Goal: Information Seeking & Learning: Find specific fact

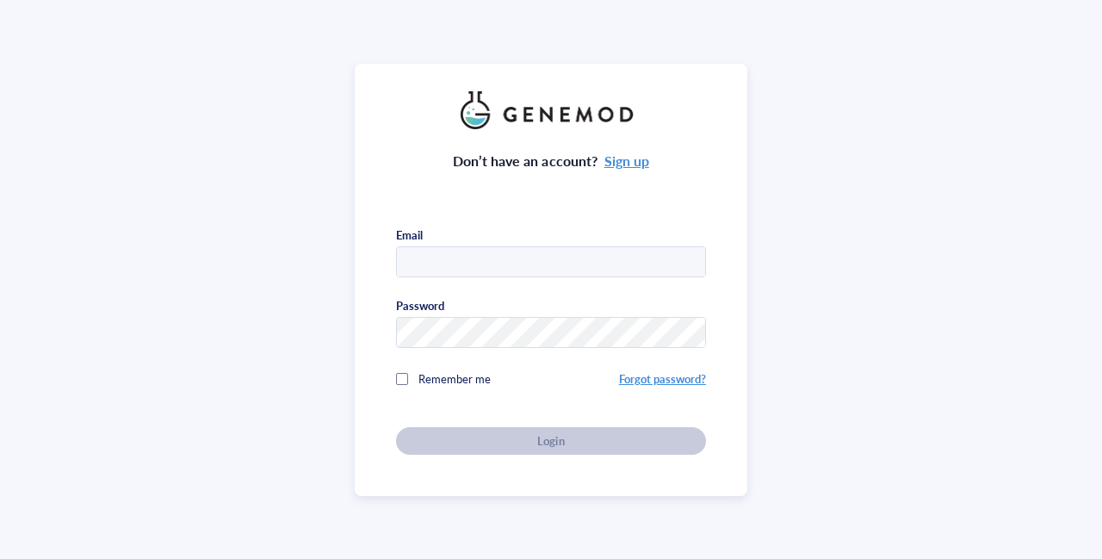
type input "[PERSON_NAME][EMAIL_ADDRESS][DOMAIN_NAME]"
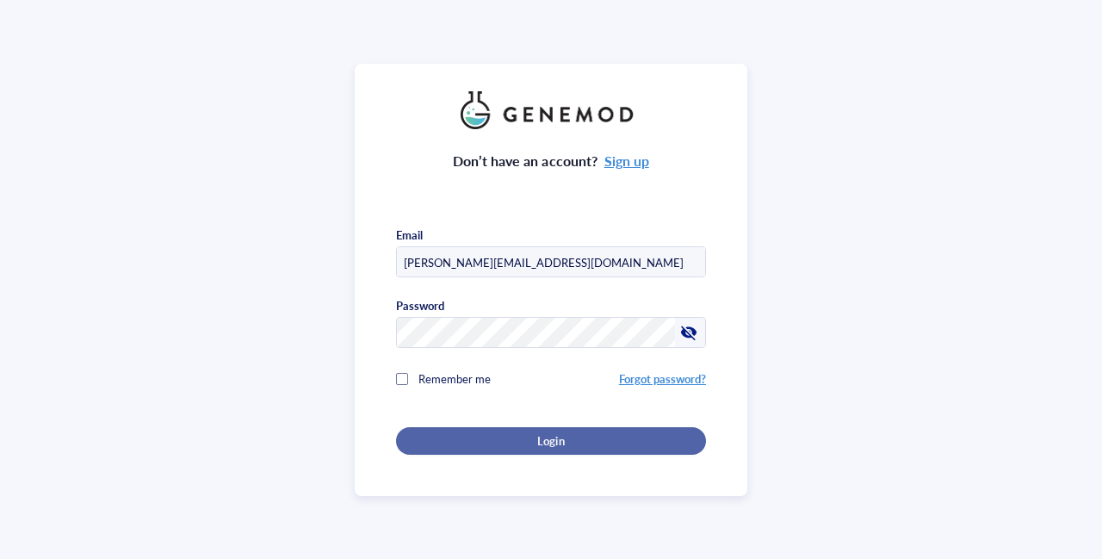
click at [529, 440] on div "Login" at bounding box center [551, 440] width 255 height 15
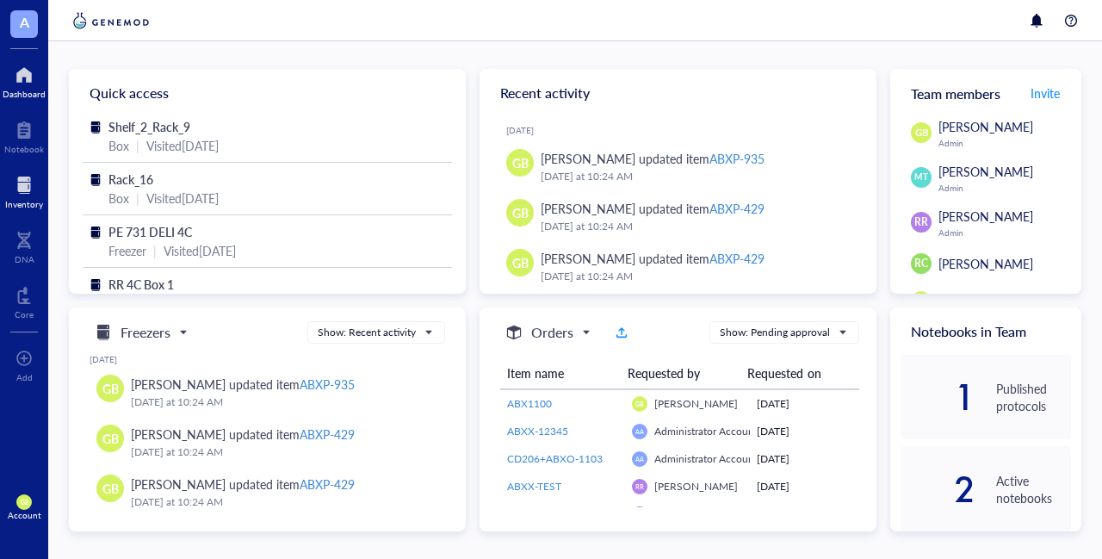
click at [13, 193] on div at bounding box center [24, 185] width 38 height 28
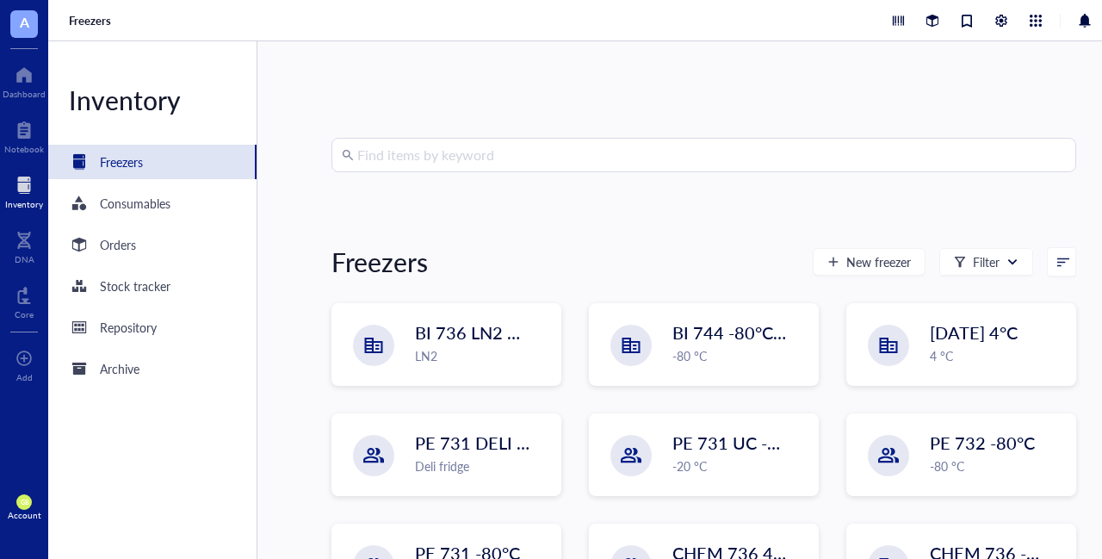
click at [541, 164] on input "search" at bounding box center [711, 155] width 708 height 33
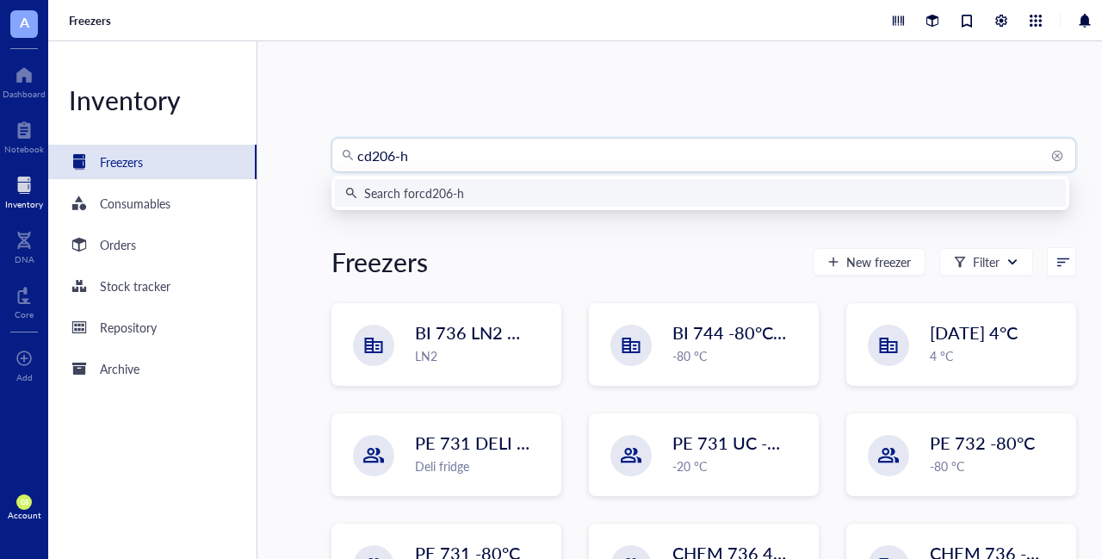
type input "cd206-h9"
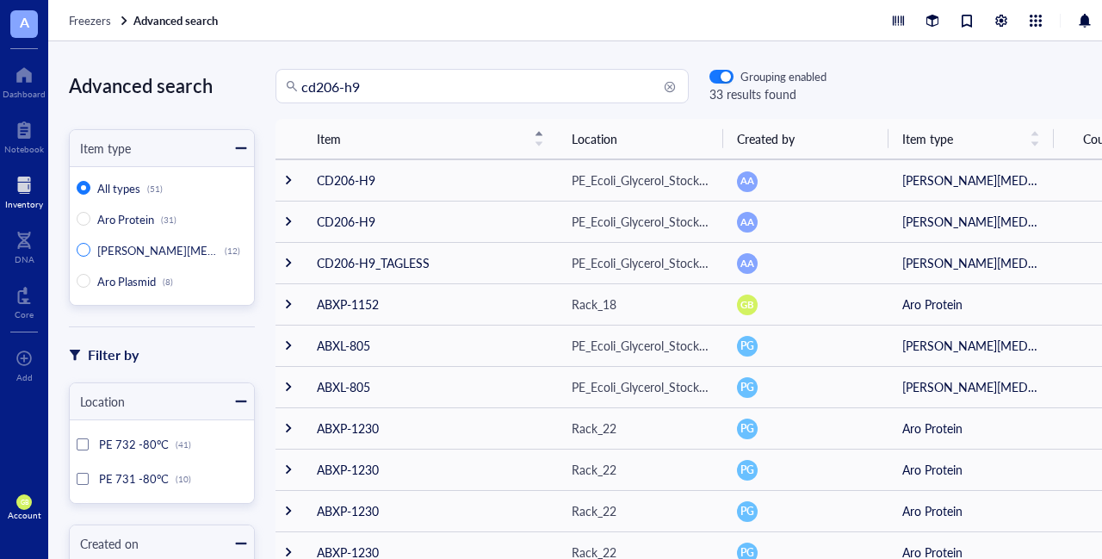
click at [127, 249] on span "[PERSON_NAME][MEDICAL_DATA]" at bounding box center [188, 250] width 182 height 16
click at [90, 249] on input "[PERSON_NAME][MEDICAL_DATA] (12)" at bounding box center [84, 250] width 14 height 14
radio input "true"
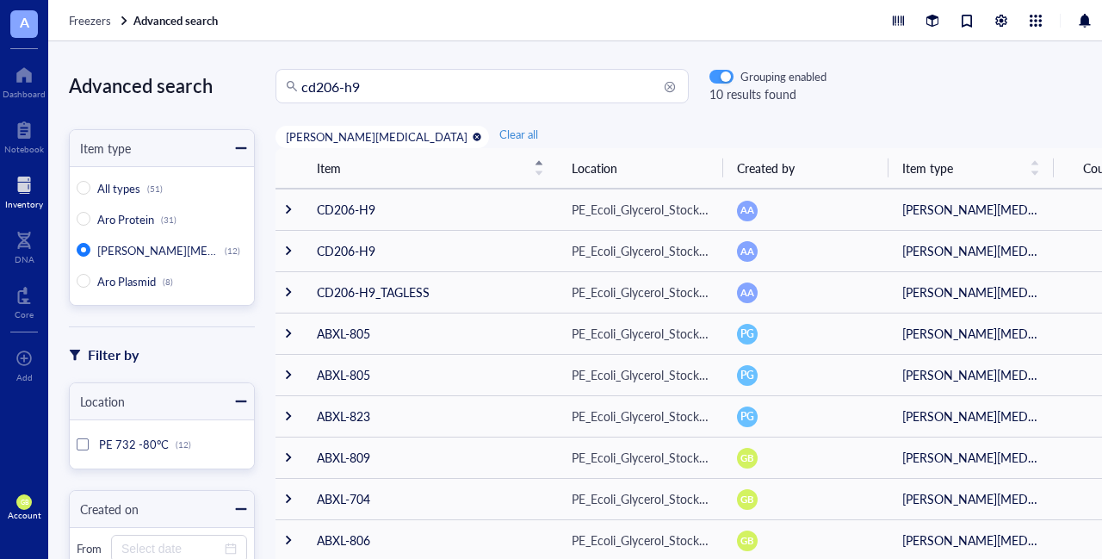
click at [726, 77] on div "button" at bounding box center [725, 77] width 10 height 10
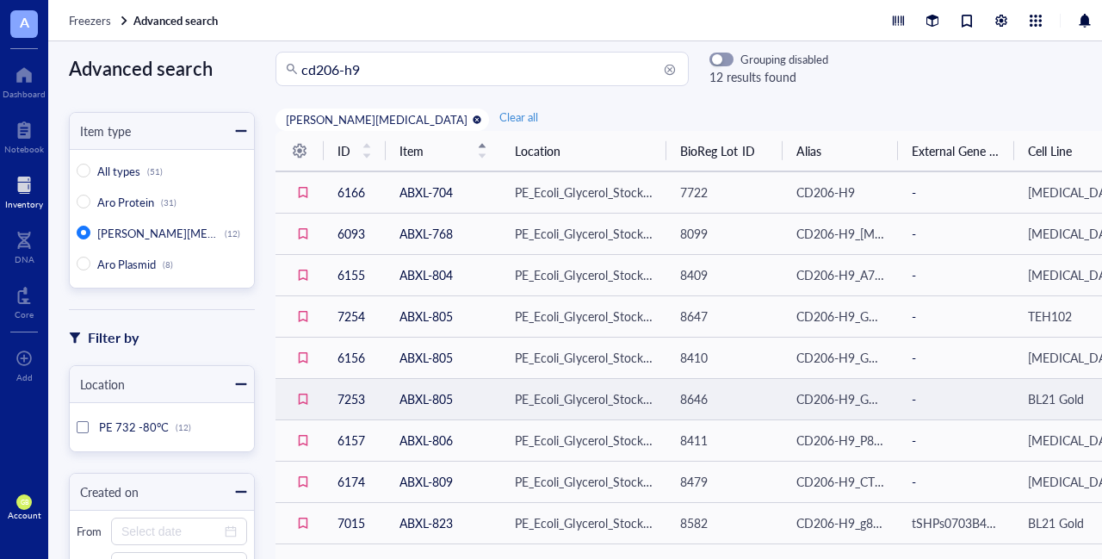
scroll to position [15, 0]
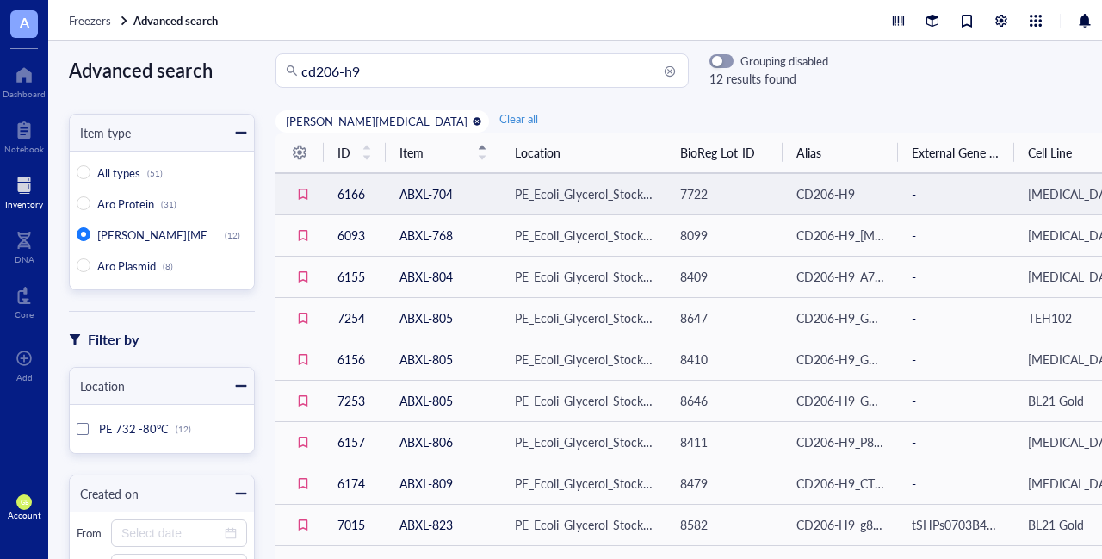
click at [360, 194] on td "6166" at bounding box center [355, 193] width 62 height 41
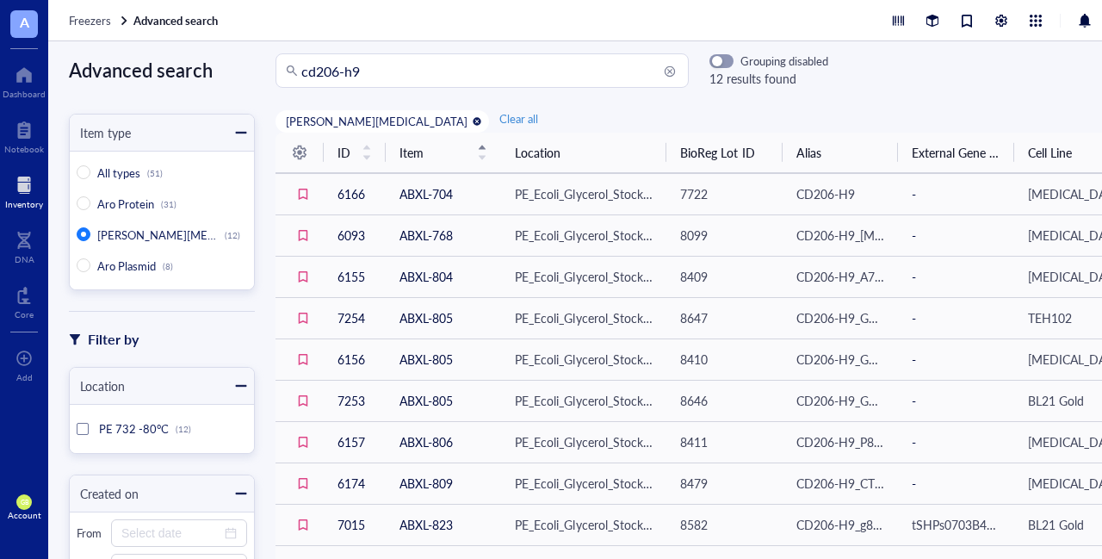
click at [663, 152] on th "Location" at bounding box center [583, 153] width 165 height 40
click at [996, 25] on div at bounding box center [1001, 20] width 19 height 19
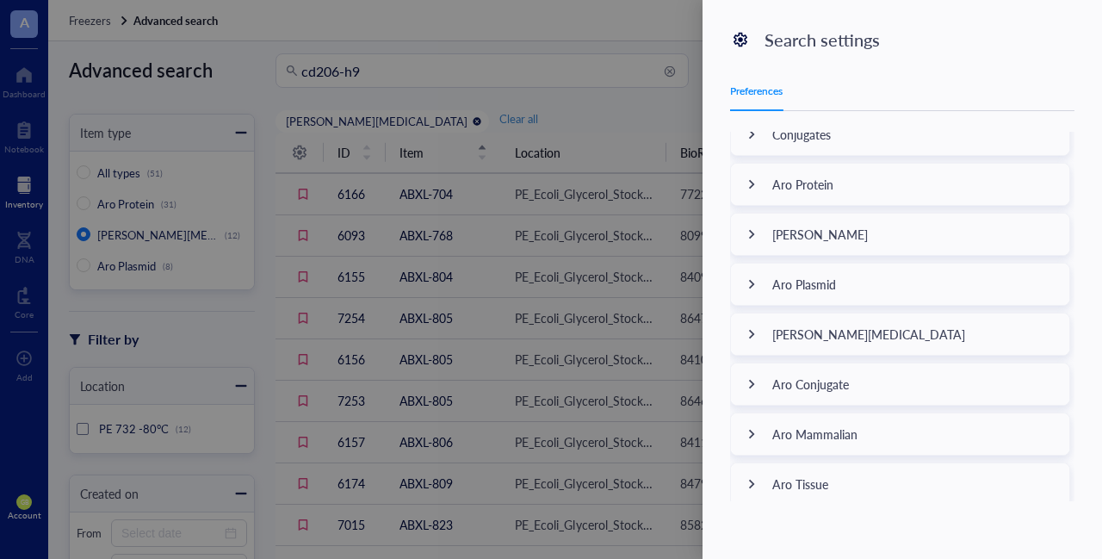
scroll to position [570, 0]
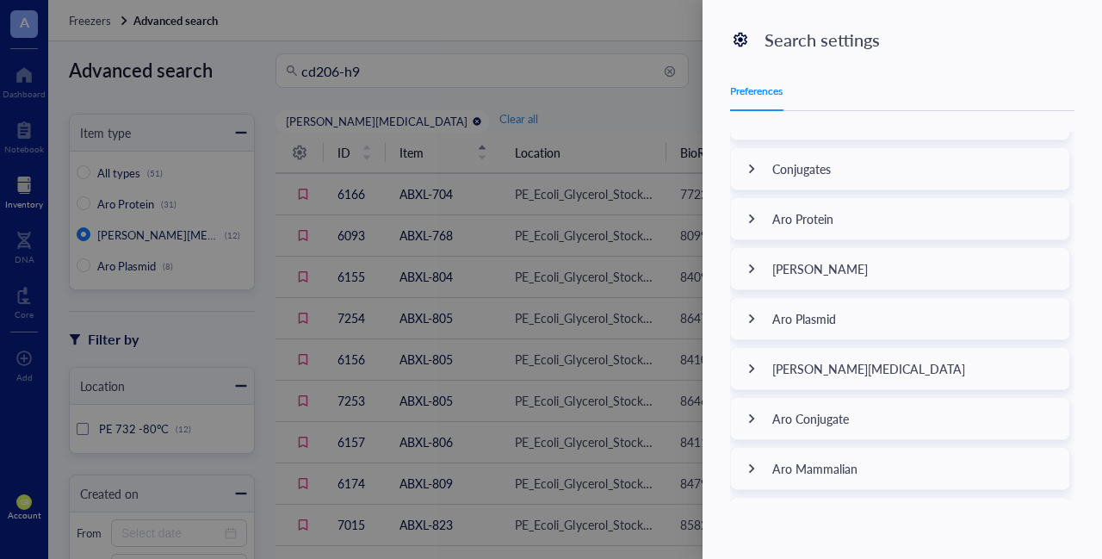
click at [745, 365] on div at bounding box center [751, 368] width 41 height 41
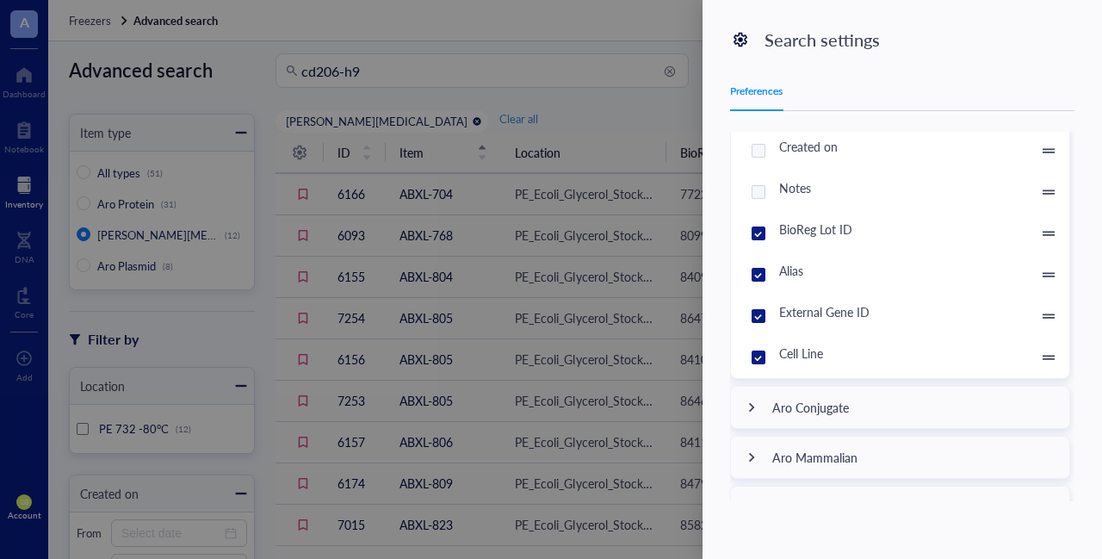
scroll to position [1038, 0]
click at [757, 302] on input "External Gene ID" at bounding box center [759, 314] width 28 height 28
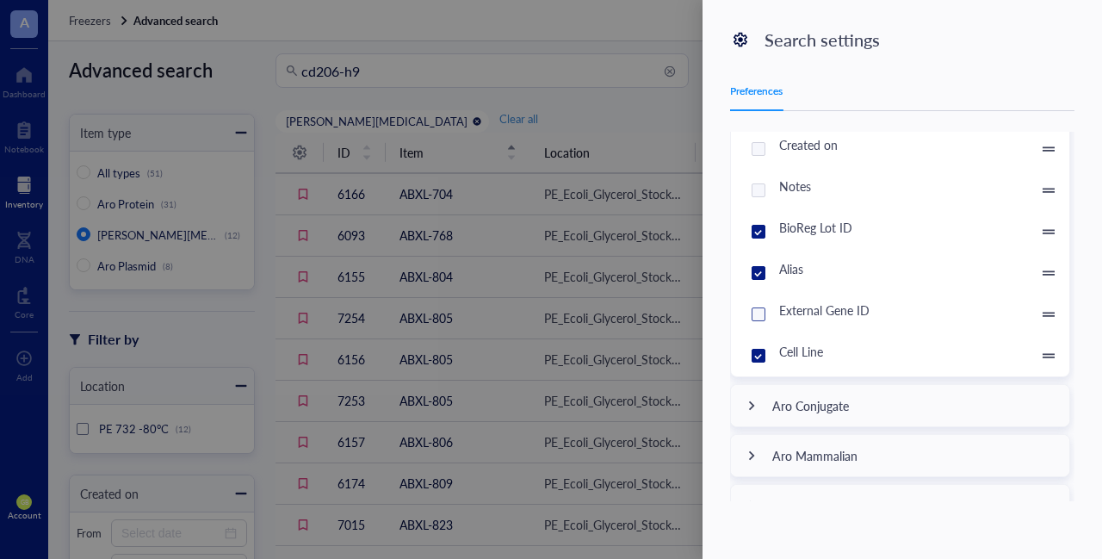
click at [757, 302] on input "External Gene ID" at bounding box center [759, 314] width 28 height 28
checkbox input "true"
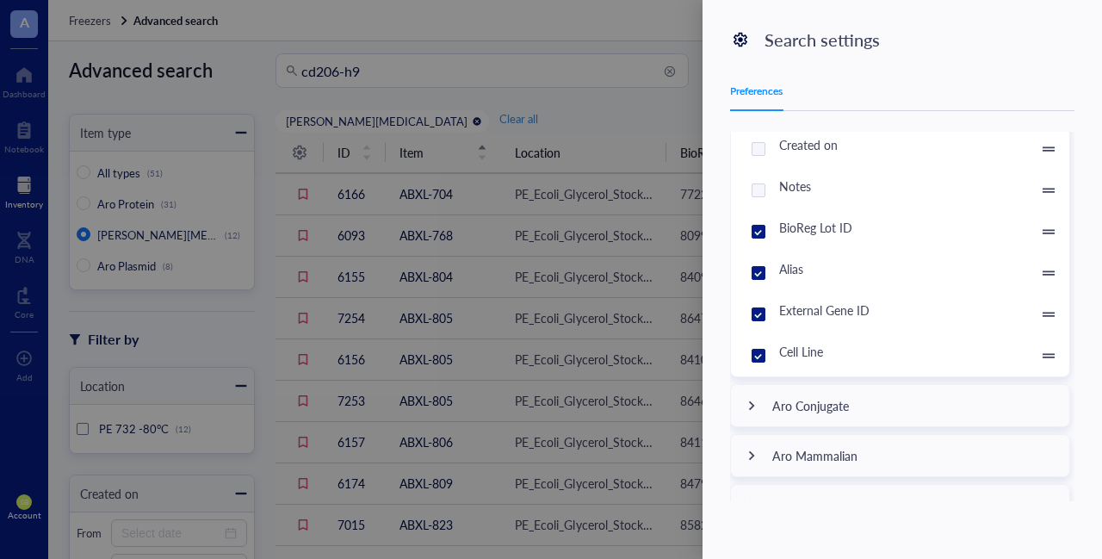
click at [759, 222] on input "BioReg Lot ID" at bounding box center [759, 232] width 28 height 28
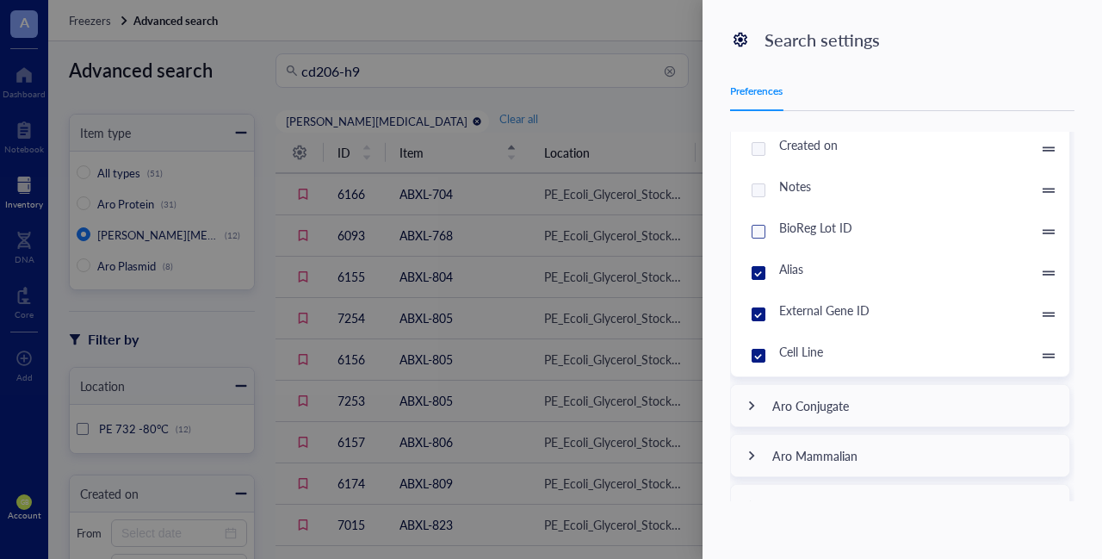
click at [759, 222] on input "BioReg Lot ID" at bounding box center [759, 232] width 28 height 28
checkbox input "true"
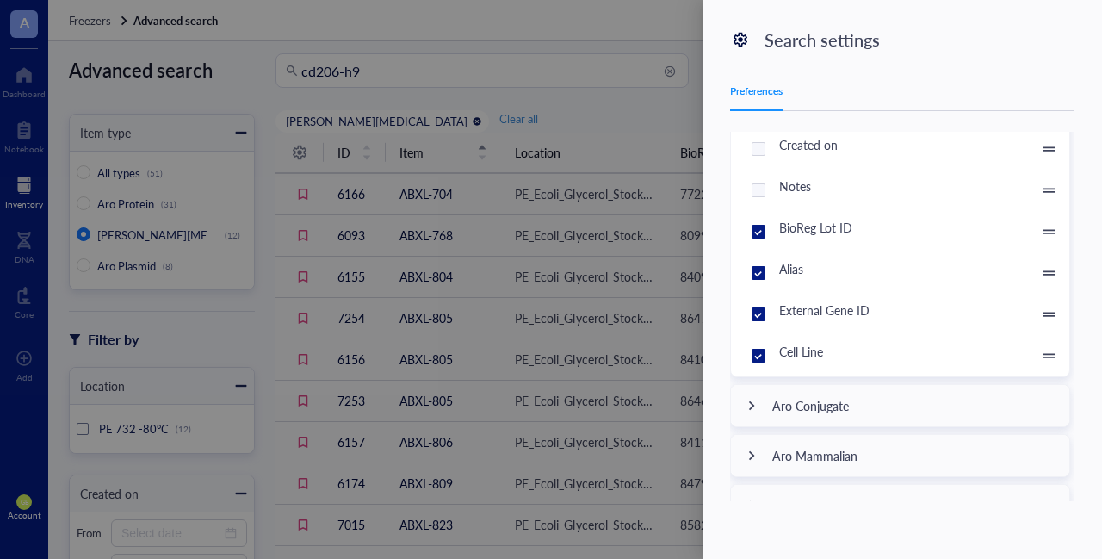
click at [553, 101] on div at bounding box center [551, 279] width 1102 height 559
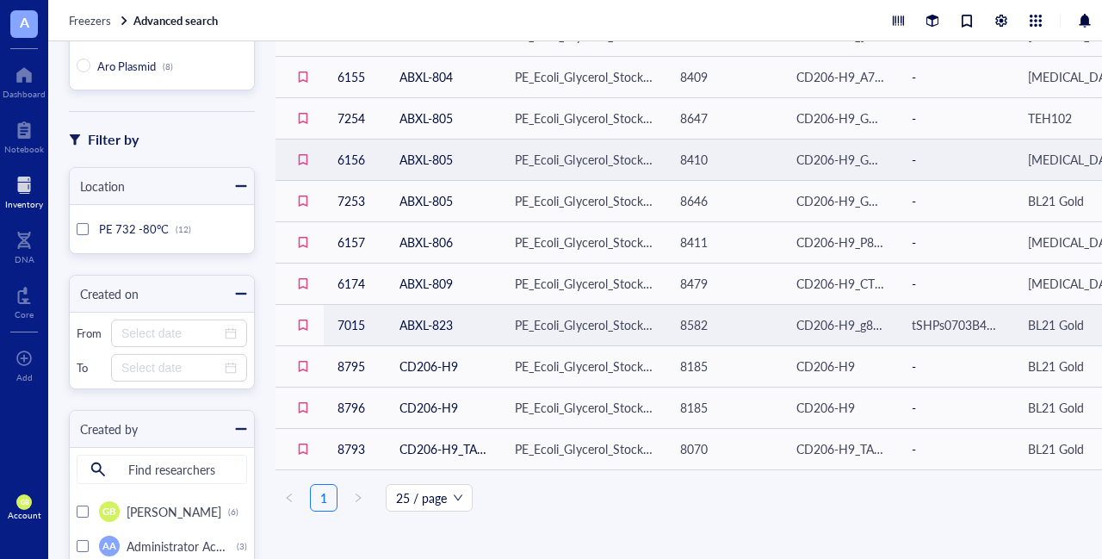
scroll to position [216, 0]
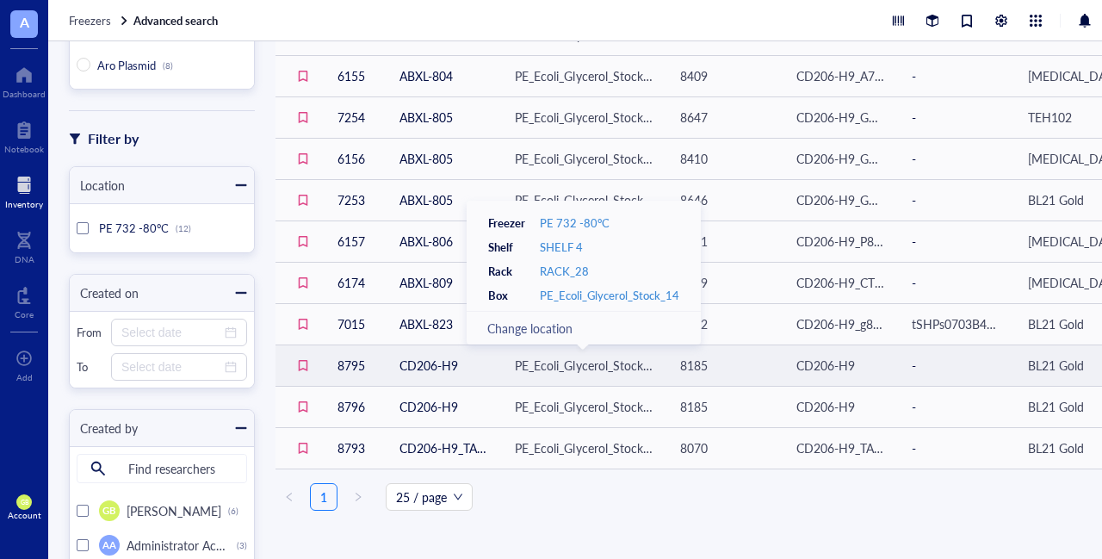
click at [573, 362] on div "PE_Ecoli_Glycerol_Stock_14" at bounding box center [584, 364] width 138 height 19
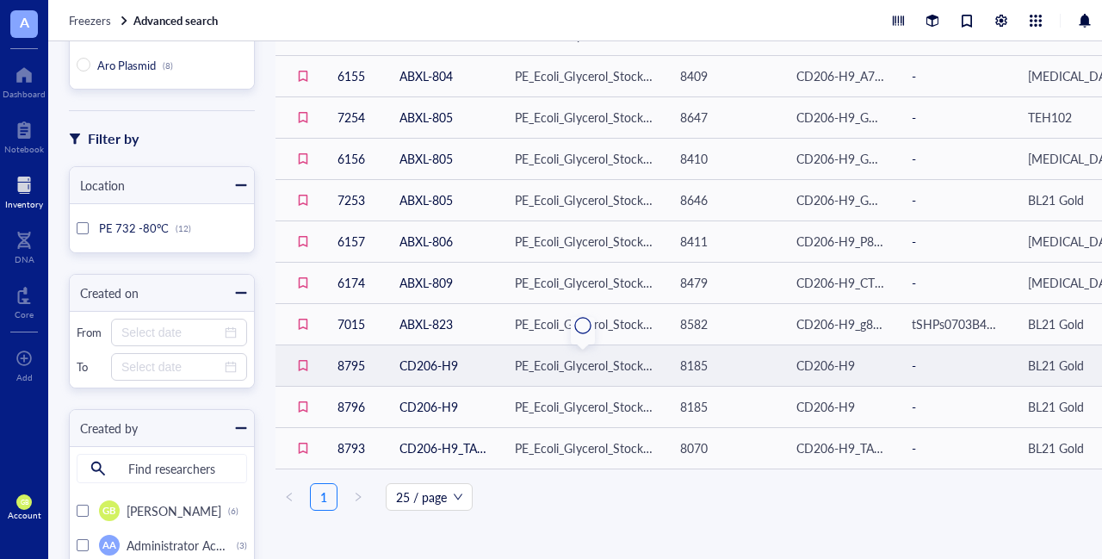
click at [568, 367] on div "PE_Ecoli_Glycerol_Stock_14" at bounding box center [584, 364] width 138 height 19
click at [435, 368] on td "CD206-H9" at bounding box center [443, 364] width 115 height 41
click at [352, 363] on td "8795" at bounding box center [355, 364] width 62 height 41
click at [814, 374] on td "CD206-H9" at bounding box center [839, 364] width 115 height 41
click at [351, 364] on td "8795" at bounding box center [355, 364] width 62 height 41
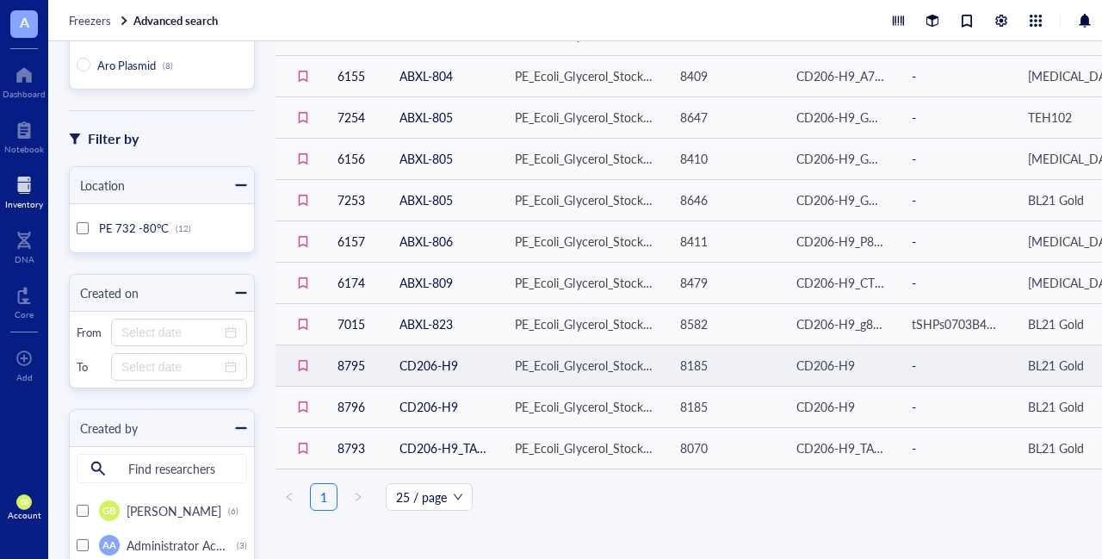
click at [351, 364] on td "8795" at bounding box center [355, 364] width 62 height 41
drag, startPoint x: 351, startPoint y: 364, endPoint x: 433, endPoint y: 369, distance: 81.9
click at [433, 369] on td "CD206-H9" at bounding box center [443, 364] width 115 height 41
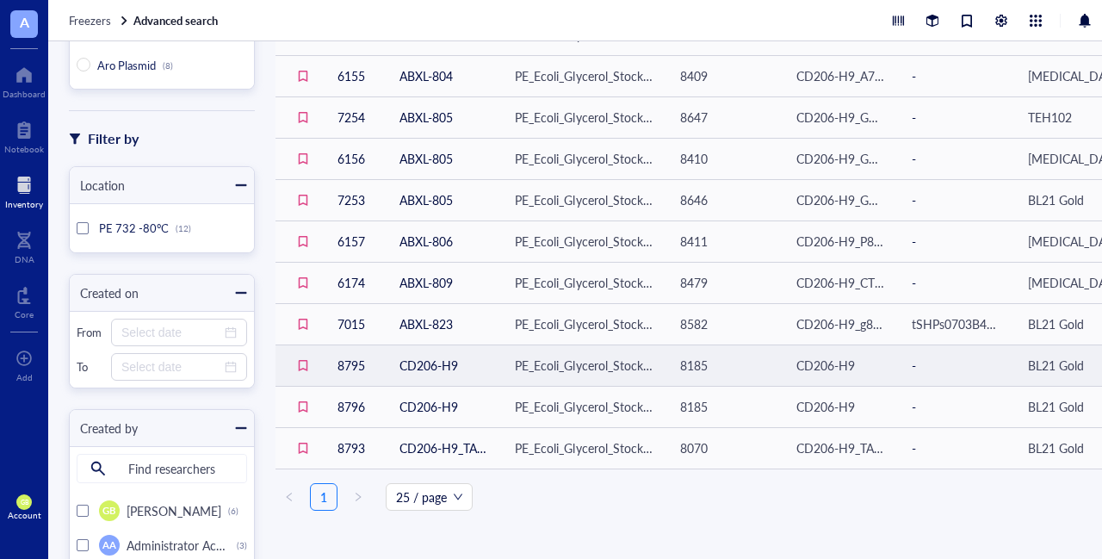
click at [433, 369] on td "CD206-H9" at bounding box center [443, 364] width 115 height 41
click at [557, 366] on div "PE_Ecoli_Glycerol_Stock_14" at bounding box center [584, 364] width 138 height 19
click at [1047, 358] on span "BL21 Gold" at bounding box center [1056, 364] width 56 height 17
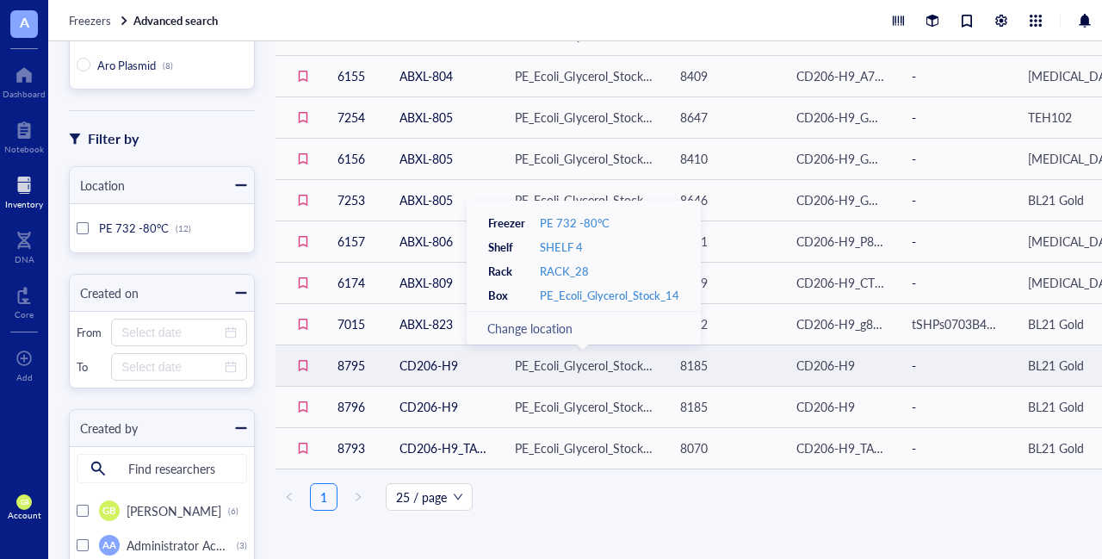
click at [570, 369] on div "PE_Ecoli_Glycerol_Stock_14" at bounding box center [584, 364] width 138 height 19
click at [597, 296] on div "PE_Ecoli_Glycerol_Stock_14" at bounding box center [609, 294] width 139 height 15
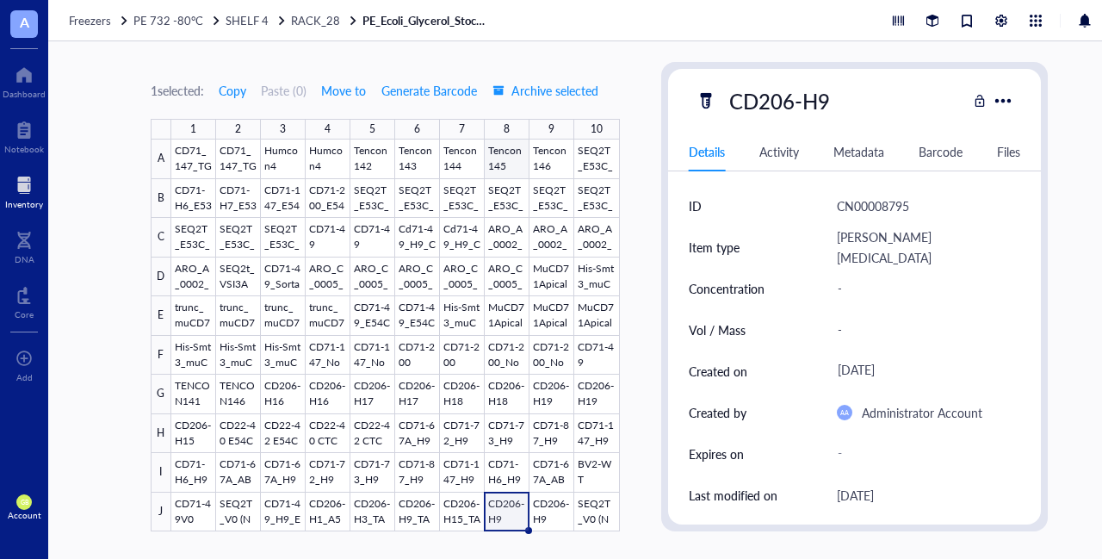
click at [512, 159] on div at bounding box center [395, 335] width 448 height 392
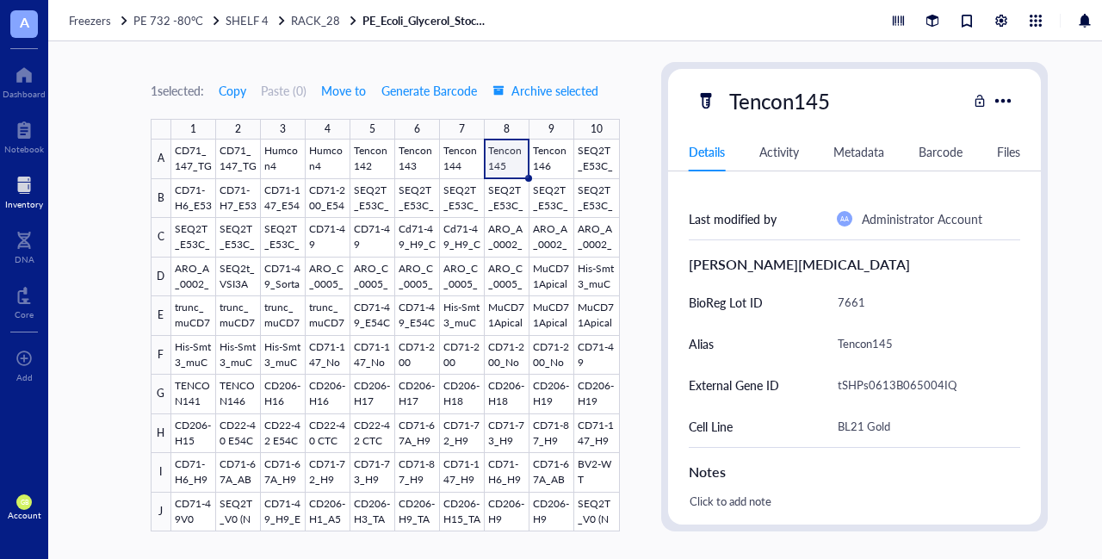
scroll to position [322, 0]
